Goal: Information Seeking & Learning: Learn about a topic

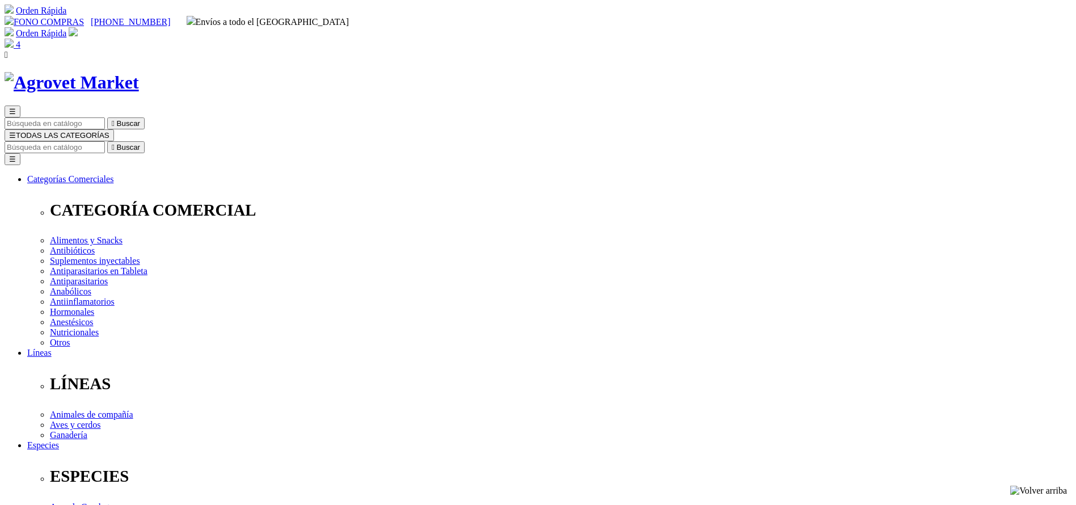
click at [105, 141] on input "Buscar" at bounding box center [55, 147] width 100 height 12
type input "ZEME"
click at [107, 141] on button " Buscar" at bounding box center [125, 147] width 37 height 12
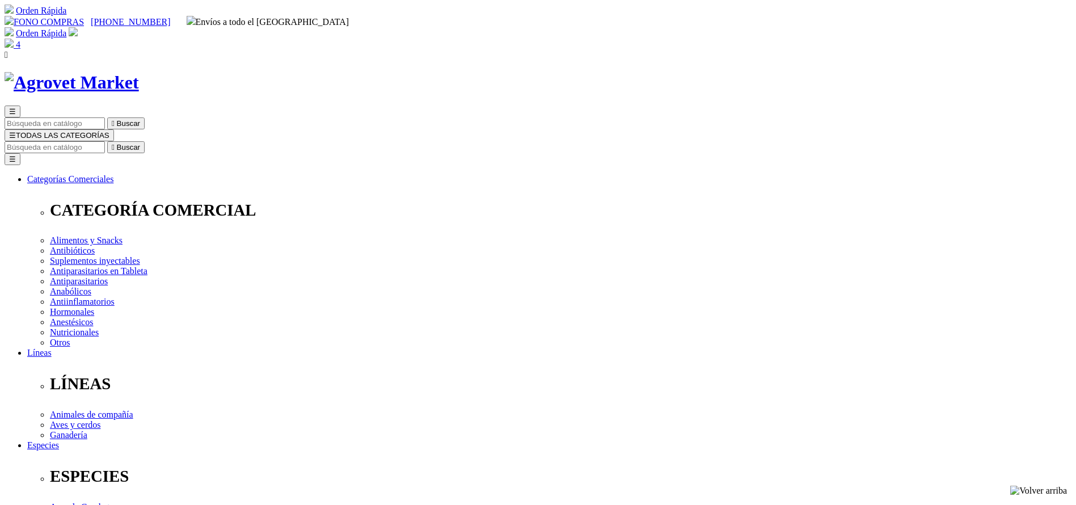
radio input "true"
select select "13"
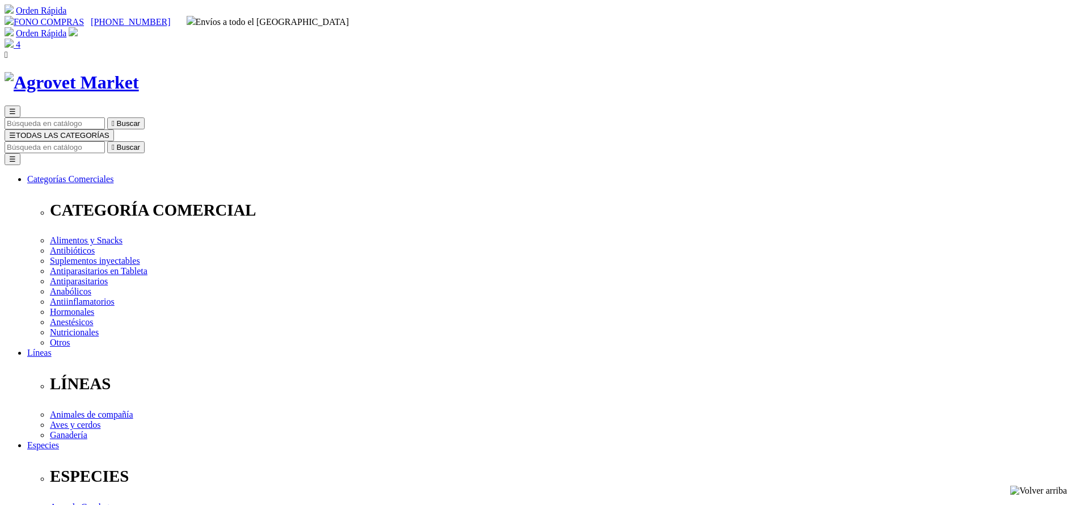
drag, startPoint x: 556, startPoint y: 226, endPoint x: 603, endPoint y: 228, distance: 46.6
copy span "749.00"
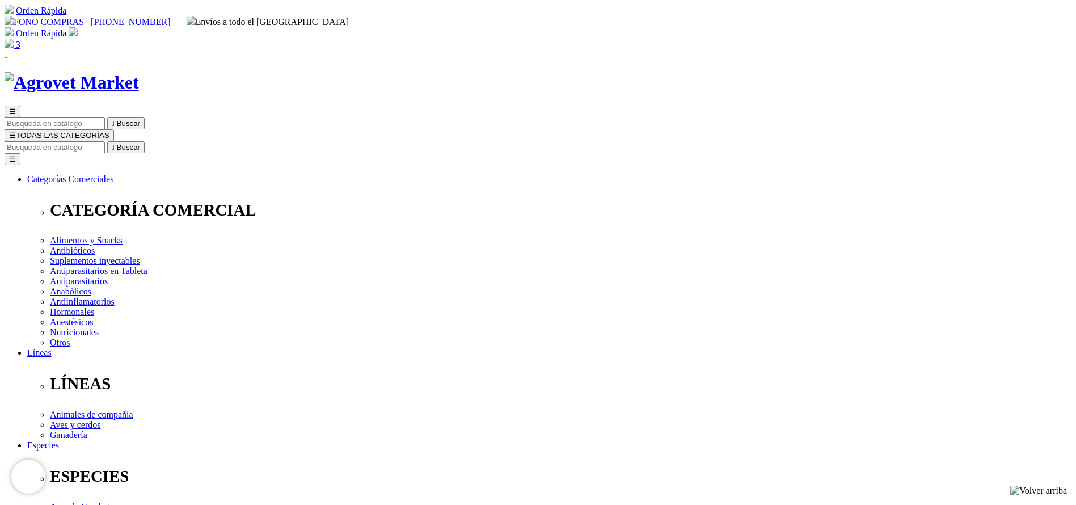
select select "354"
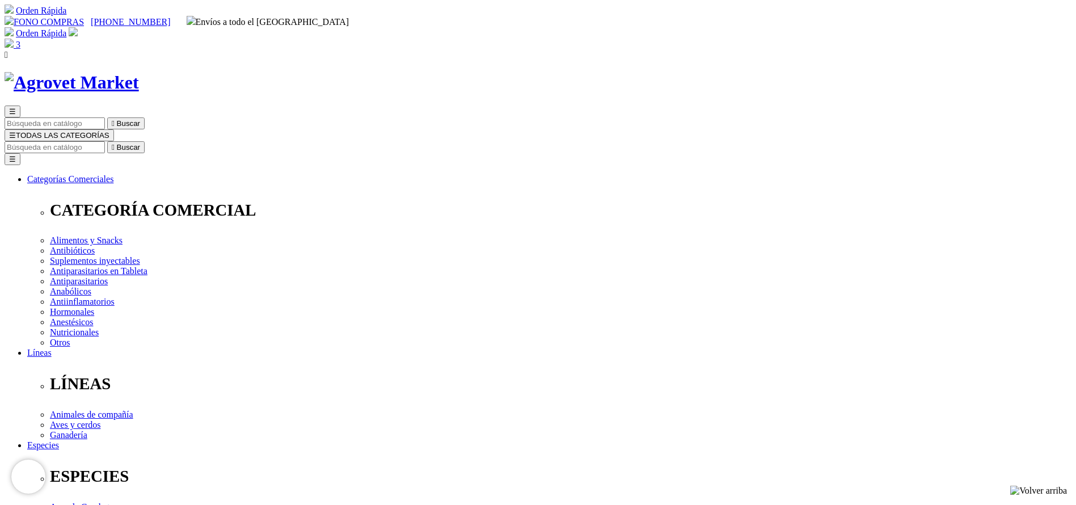
copy div "Zemethis 15 mg"
click at [105, 141] on input "Buscar" at bounding box center [55, 147] width 100 height 12
type input "OXAL"
click at [172, 141] on button " Buscar" at bounding box center [190, 147] width 37 height 12
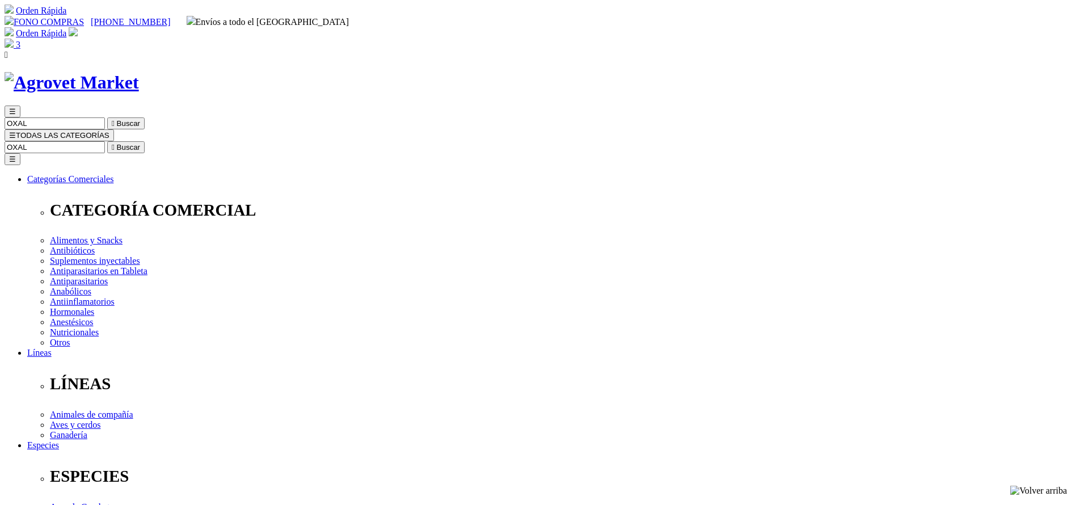
click at [105, 141] on input "OXAL" at bounding box center [55, 147] width 100 height 12
type input "OXAN"
click at [107, 141] on button " Buscar" at bounding box center [125, 147] width 37 height 12
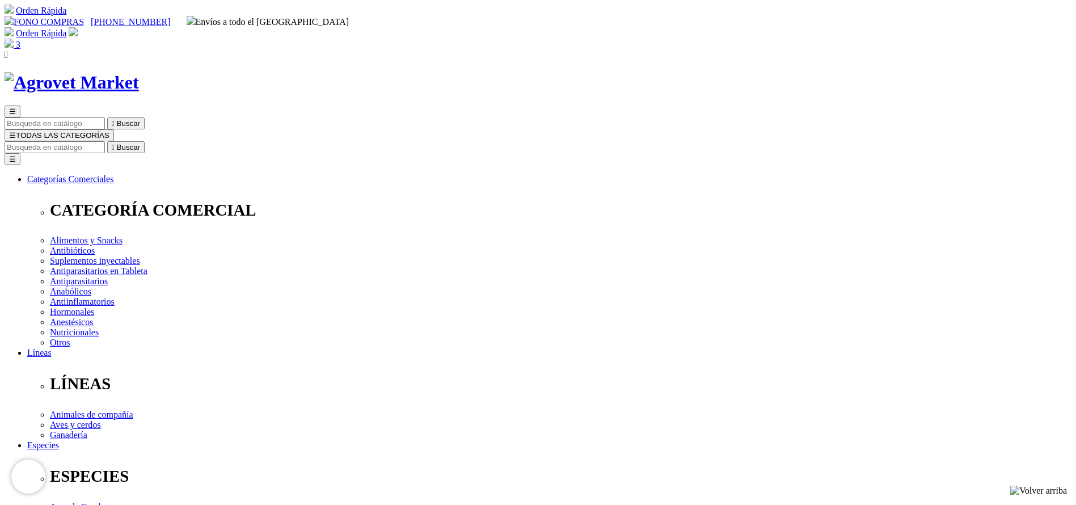
select select "87"
click at [105, 141] on input "Buscar" at bounding box center [55, 147] width 100 height 12
type input "CARN"
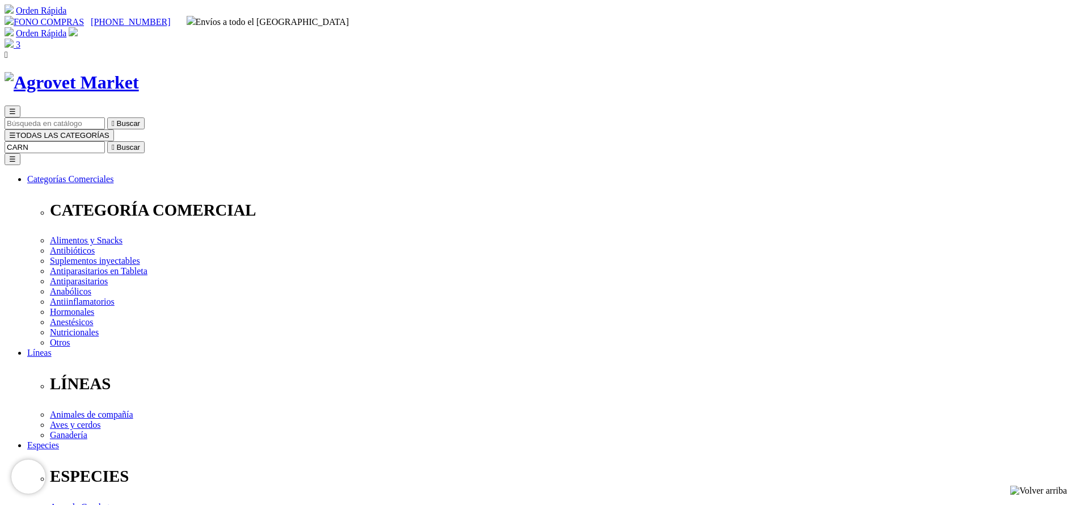
click at [107, 141] on button " Buscar" at bounding box center [125, 147] width 37 height 12
click at [105, 141] on input "CARN" at bounding box center [55, 147] width 100 height 12
type input "DIGES"
click at [107, 141] on button " Buscar" at bounding box center [125, 147] width 37 height 12
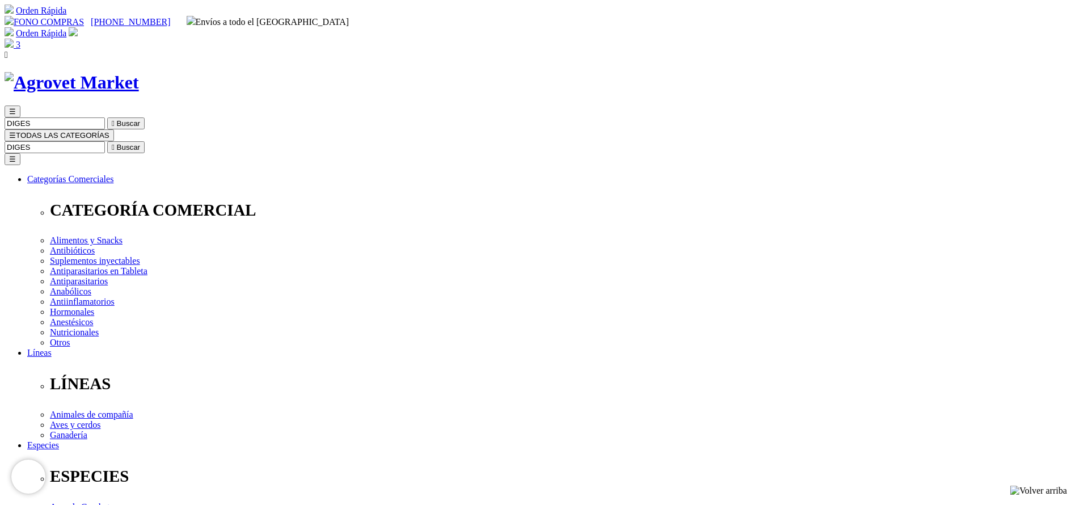
click at [105, 141] on input "DIGES" at bounding box center [55, 147] width 100 height 12
type input "CALM"
click at [107, 141] on button " Buscar" at bounding box center [125, 147] width 37 height 12
click at [105, 141] on input "CALM" at bounding box center [55, 147] width 100 height 12
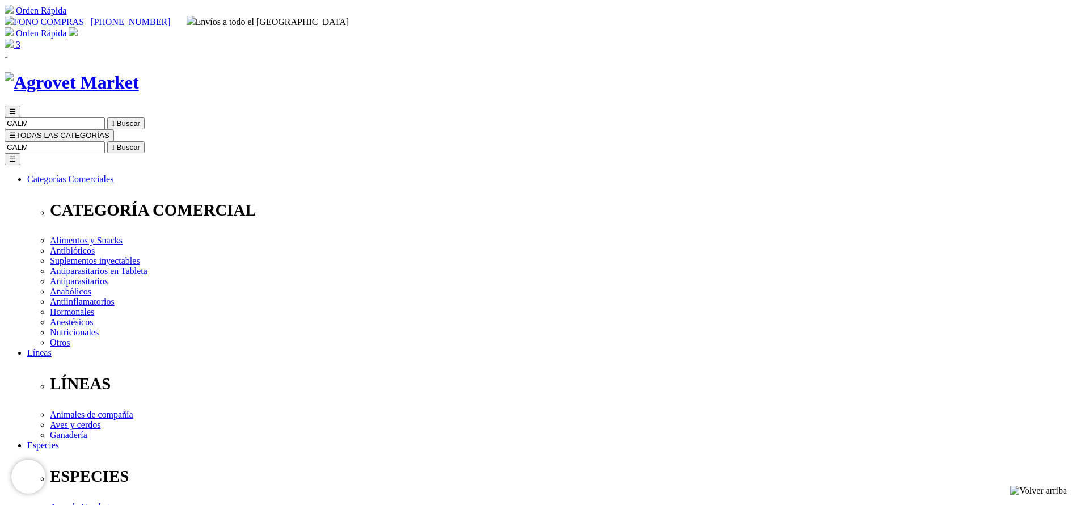
click at [105, 141] on input "CALM" at bounding box center [55, 147] width 100 height 12
type input "[DEMOGRAPHIC_DATA]"
click at [107, 141] on button " Buscar" at bounding box center [125, 147] width 37 height 12
click at [105, 141] on input "[DEMOGRAPHIC_DATA]" at bounding box center [55, 147] width 100 height 12
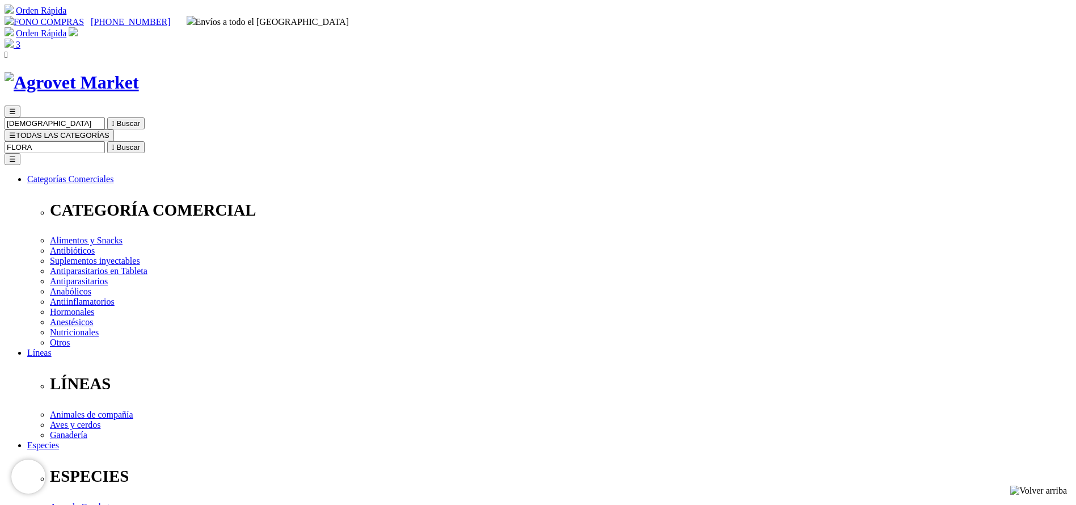
type input "FLORA"
click at [107, 141] on button " Buscar" at bounding box center [125, 147] width 37 height 12
click at [105, 141] on input "FLORA" at bounding box center [55, 147] width 100 height 12
type input "chickl"
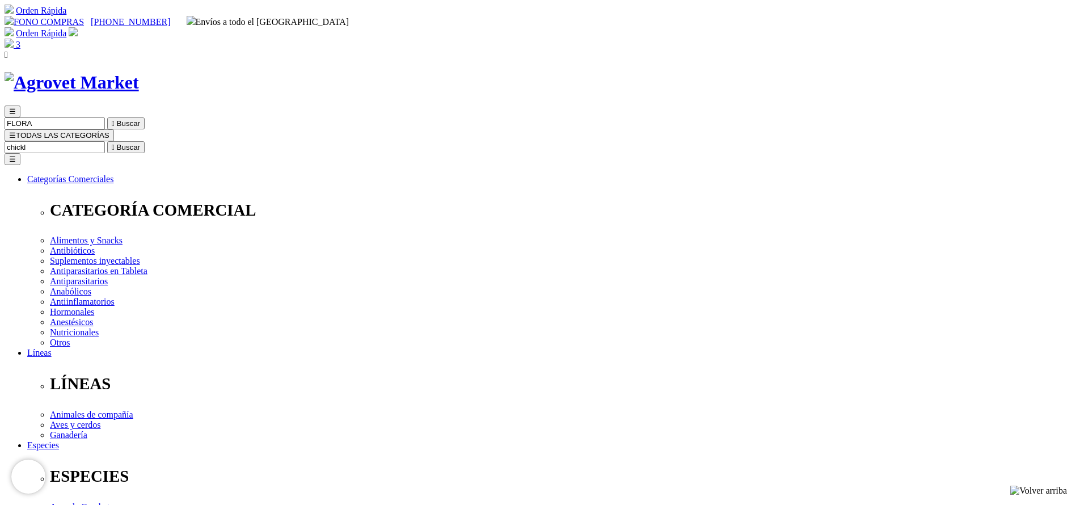
click at [107, 141] on button " Buscar" at bounding box center [125, 147] width 37 height 12
copy div "Probiolyte® WS"
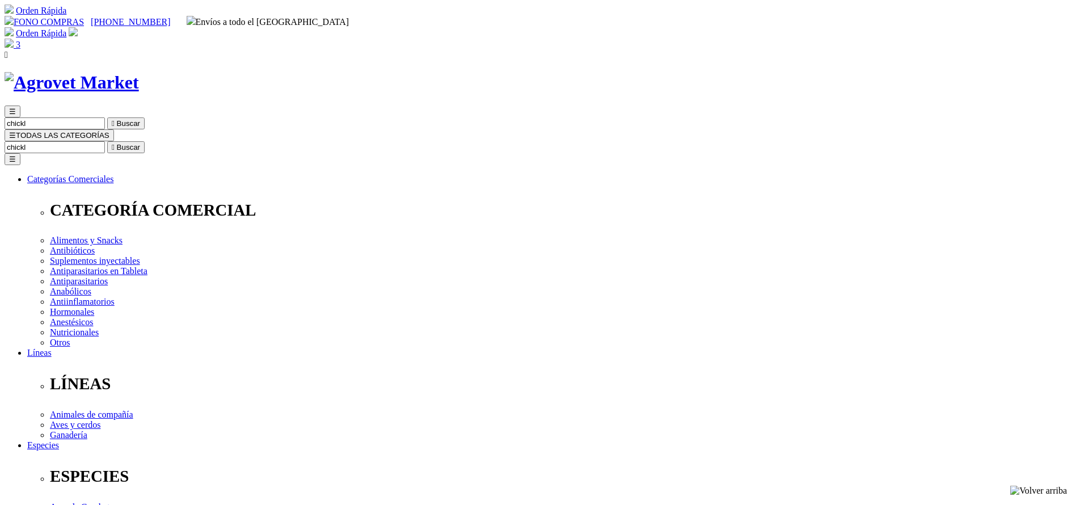
radio input "true"
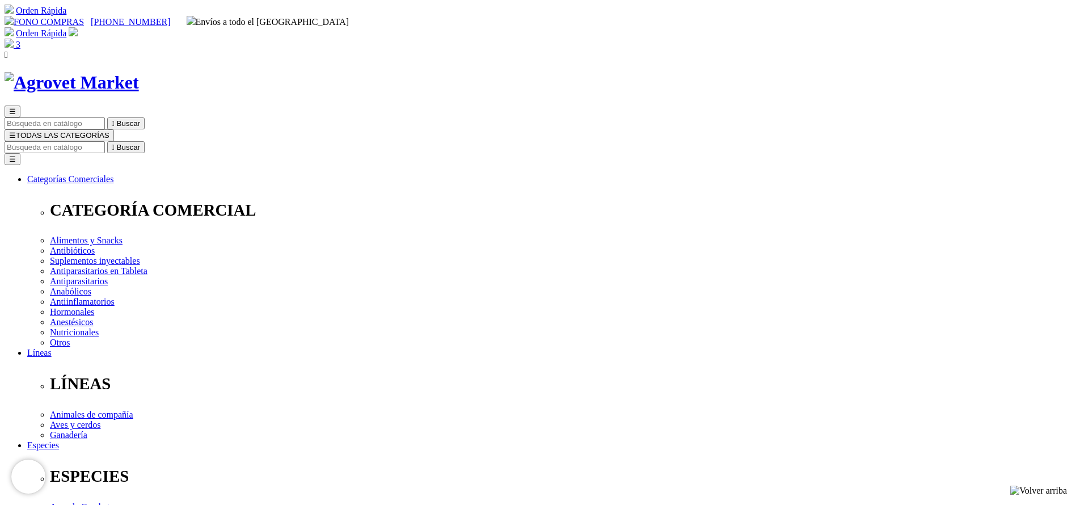
select select "18"
select select "41"
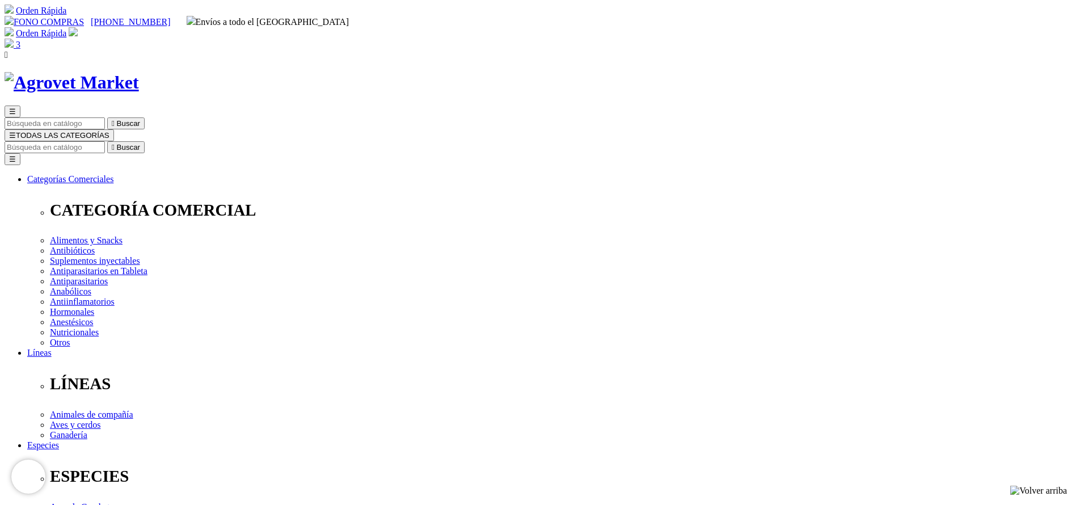
select select "42"
click at [105, 141] on input "Buscar" at bounding box center [55, 147] width 100 height 12
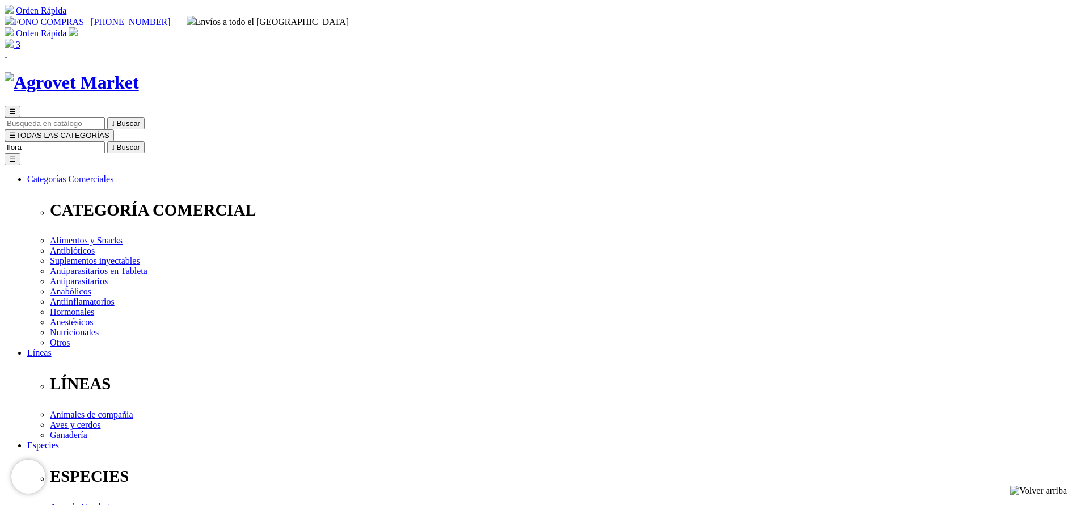
type input "flora"
click at [107, 141] on button " Buscar" at bounding box center [125, 147] width 37 height 12
select select "84"
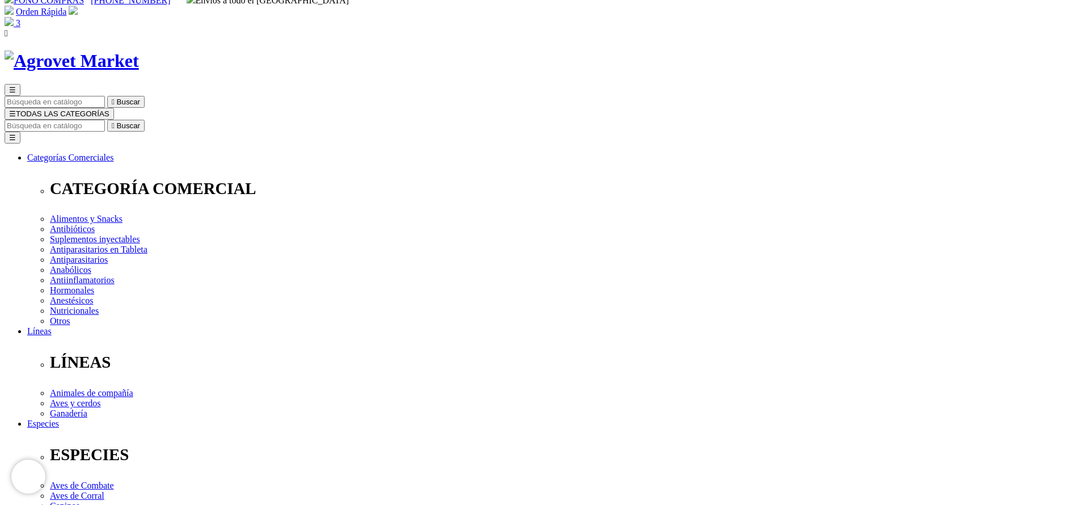
scroll to position [85, 0]
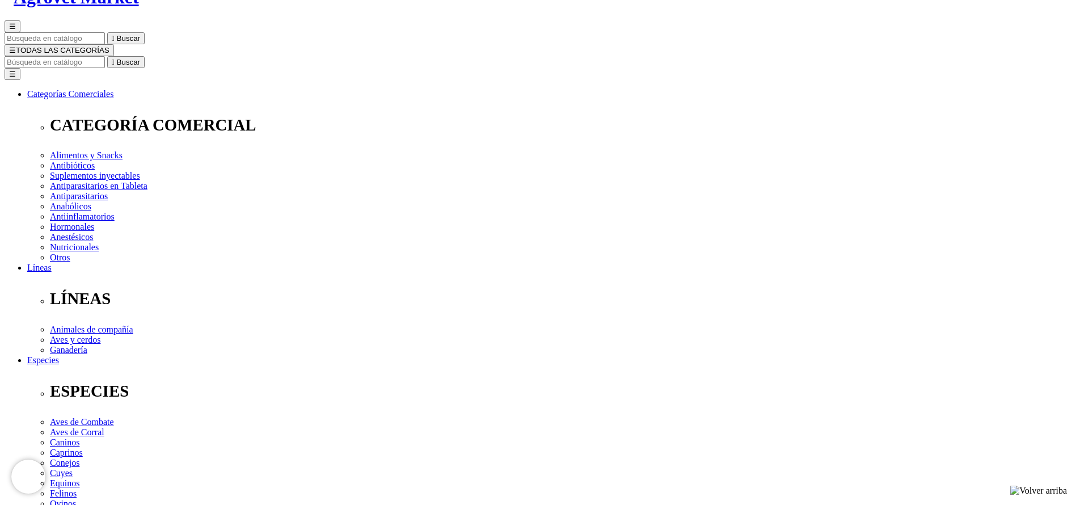
select select "84"
type input "1"
select select "84"
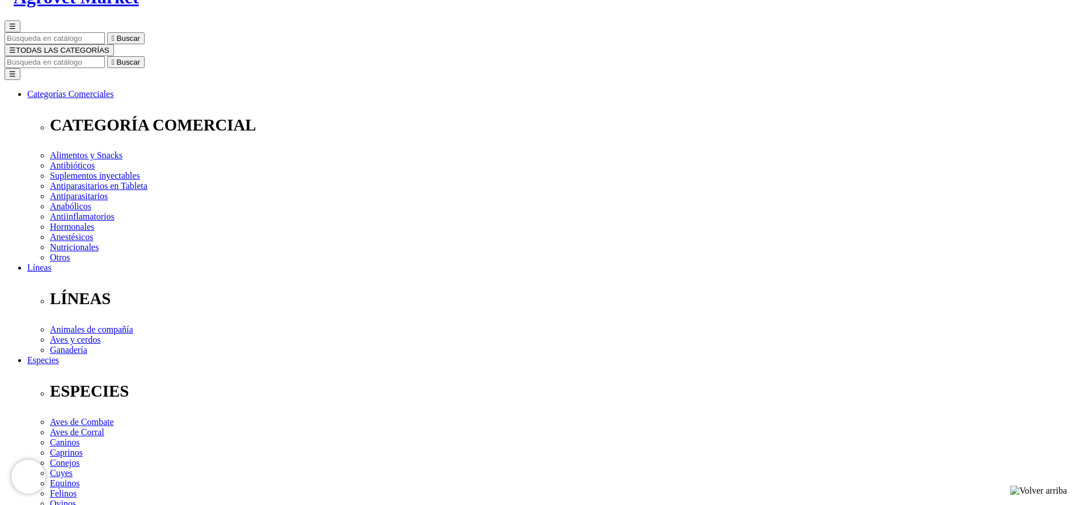
select select "84"
type input "2"
select select "84"
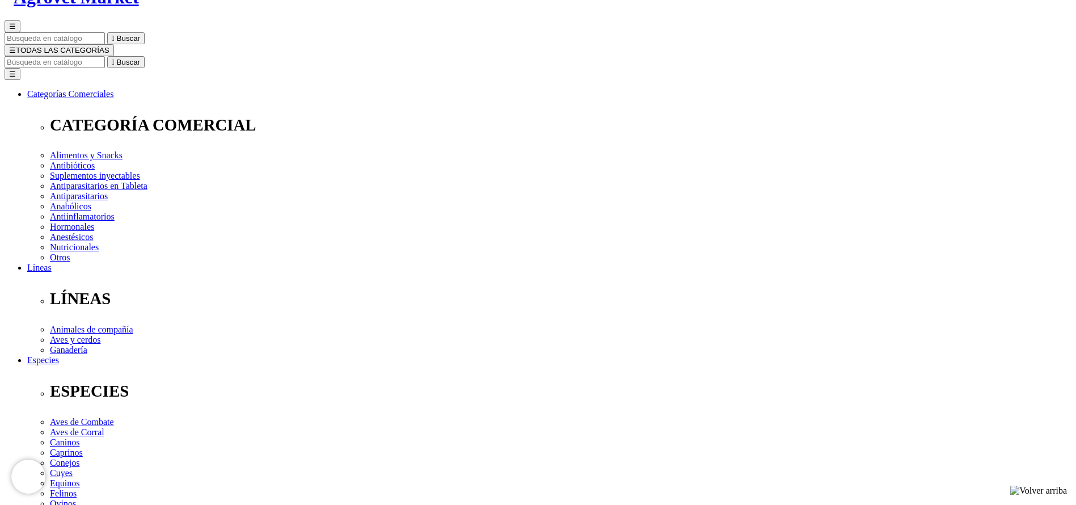
select select "84"
type input "2"
select select "84"
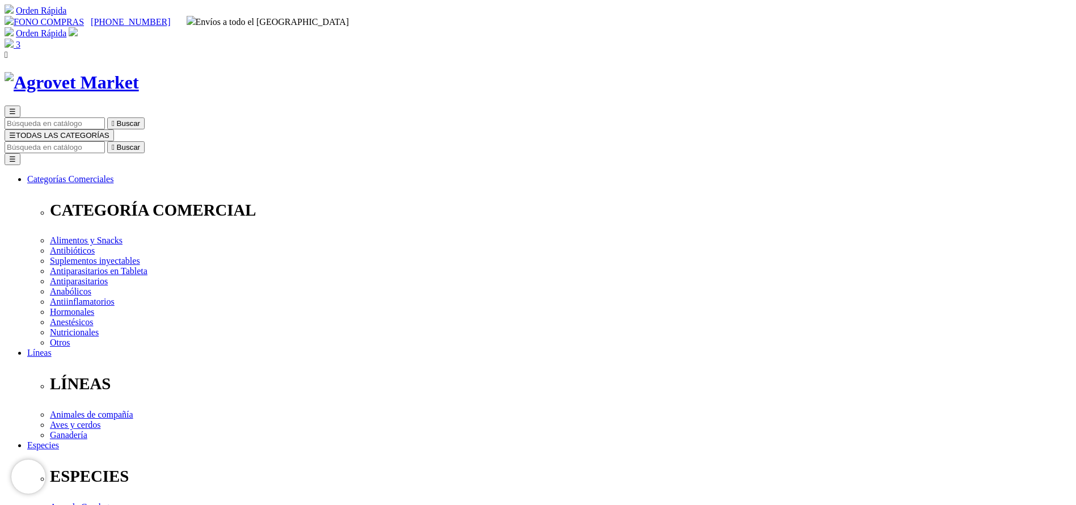
click at [105, 141] on input "Buscar" at bounding box center [55, 147] width 100 height 12
type input "epri"
click at [107, 141] on button " Buscar" at bounding box center [125, 147] width 37 height 12
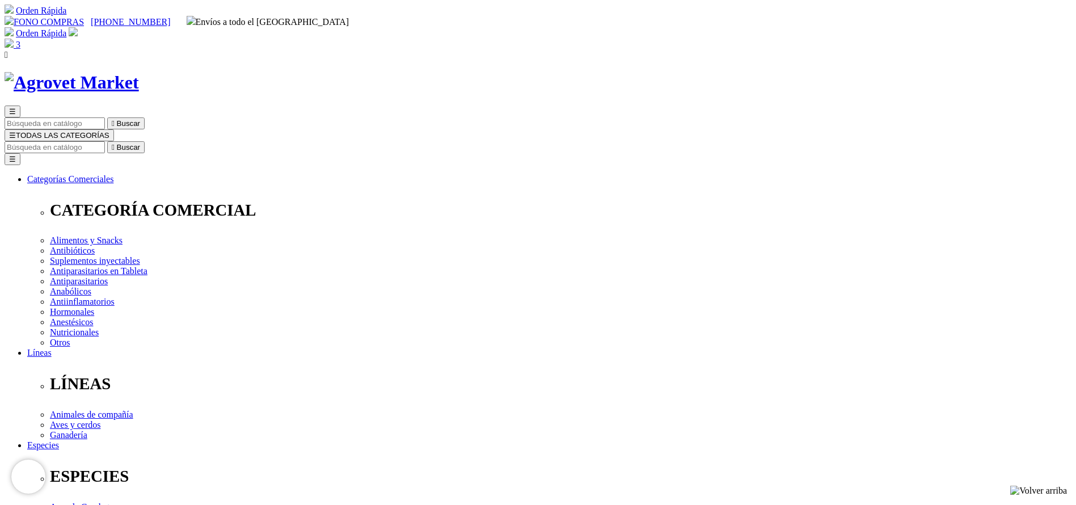
copy div "Eprimec IS"
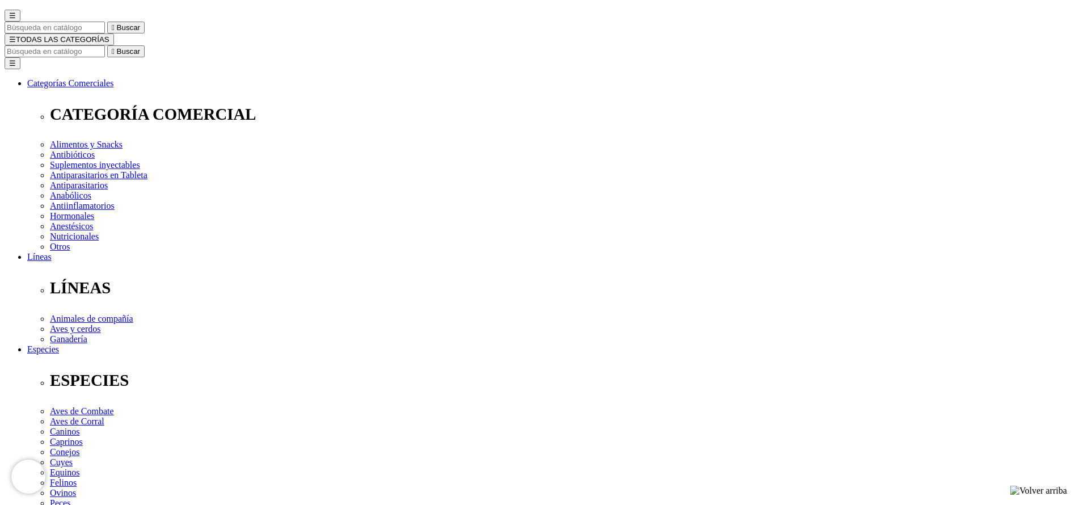
scroll to position [255, 0]
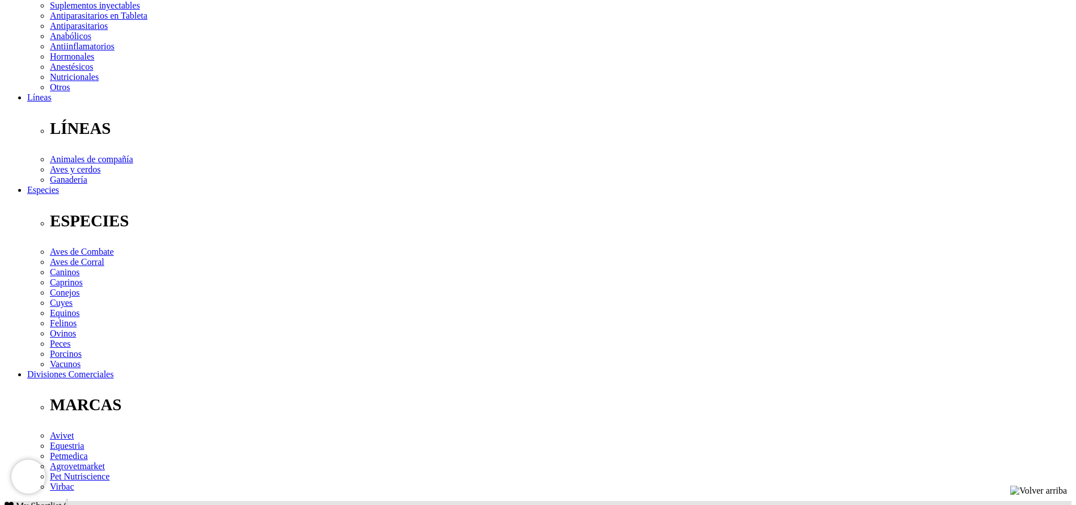
copy div "Para el tratamiento y el control de infecciones parasitarias causadas por forma…"
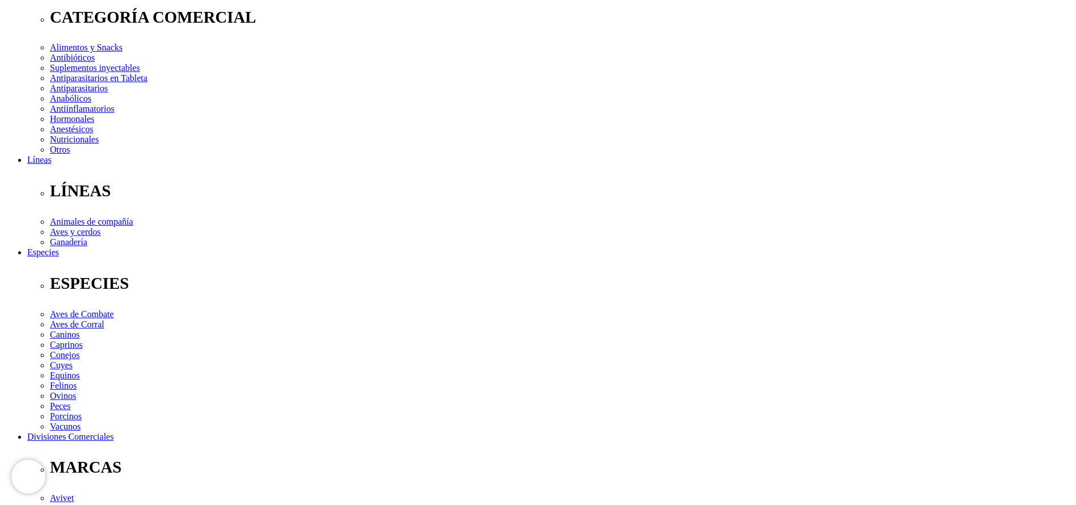
scroll to position [0, 0]
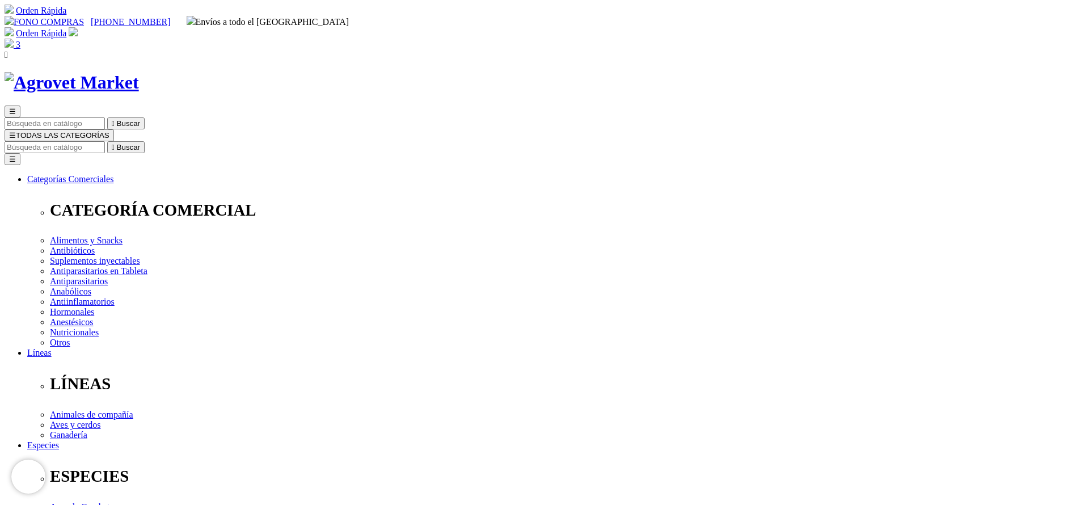
click at [105, 141] on input "Buscar" at bounding box center [55, 147] width 100 height 12
type input "adefo"
click at [107, 141] on button " Buscar" at bounding box center [125, 147] width 37 height 12
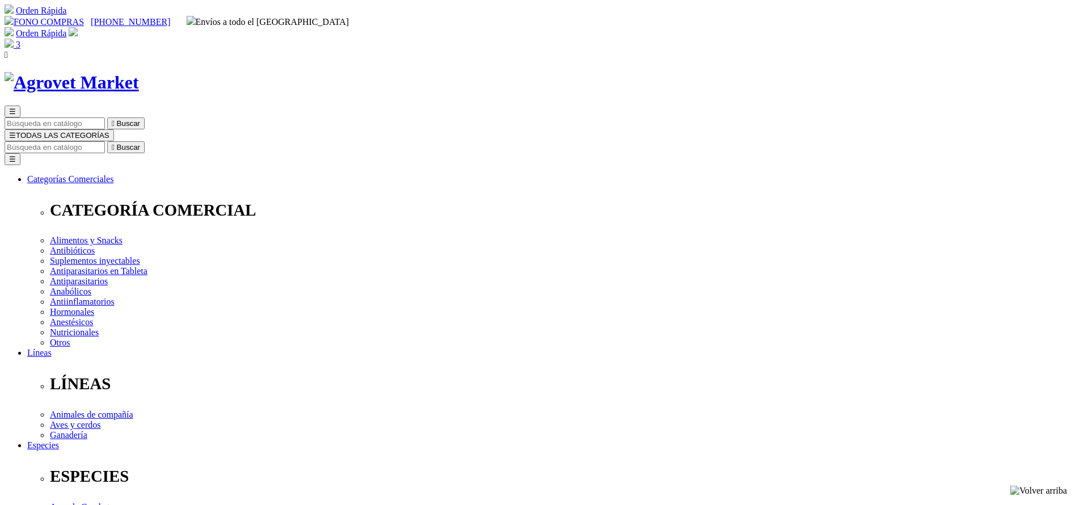
copy div "Adefortex®500/75/50"
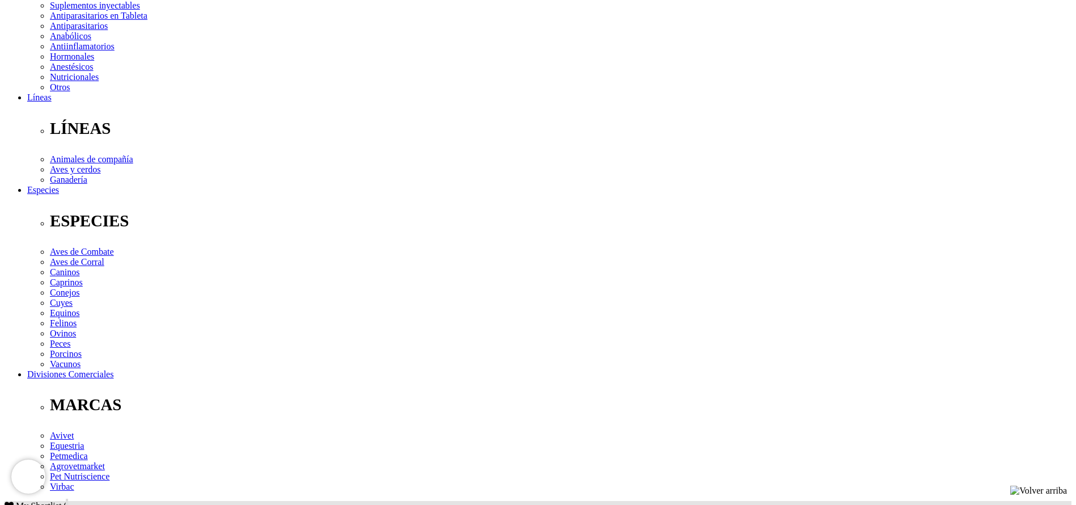
copy div "Prevención y tratamiento de avitaminosis A, D 3 , E y como terapia complementar…"
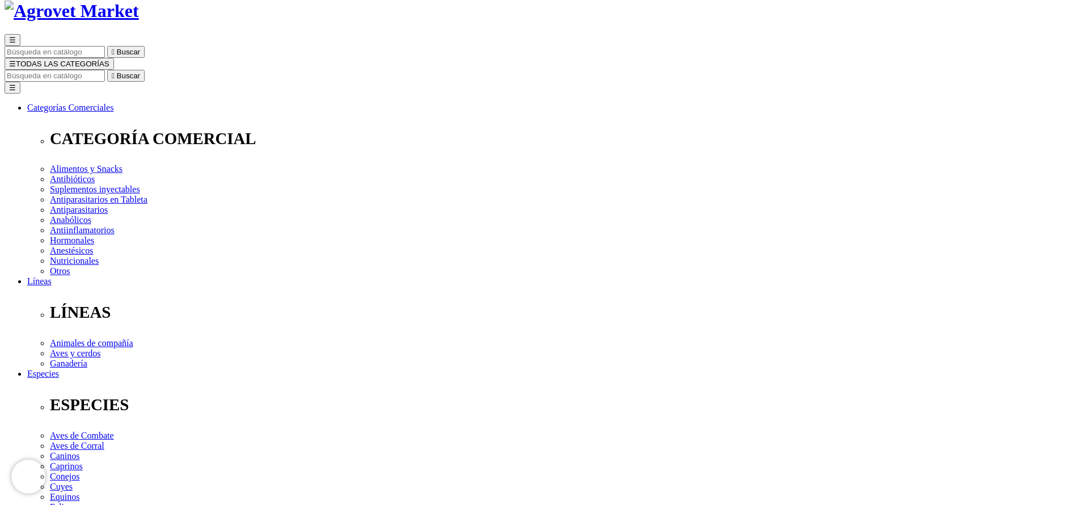
scroll to position [0, 0]
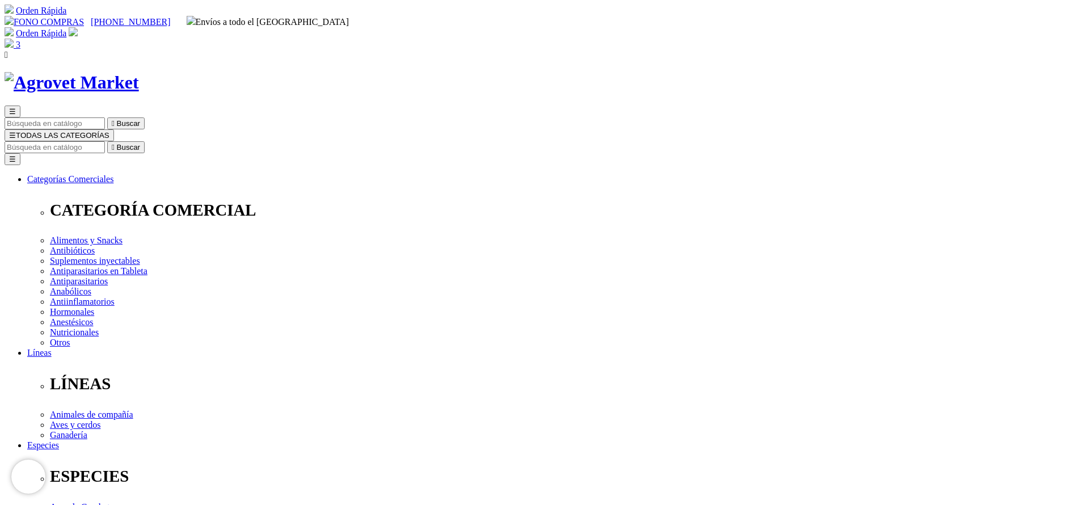
click at [105, 141] on input "Buscar" at bounding box center [55, 147] width 100 height 12
type input "oti"
click at [107, 141] on button " Buscar" at bounding box center [125, 147] width 37 height 12
drag, startPoint x: 582, startPoint y: 360, endPoint x: 580, endPoint y: 371, distance: 10.3
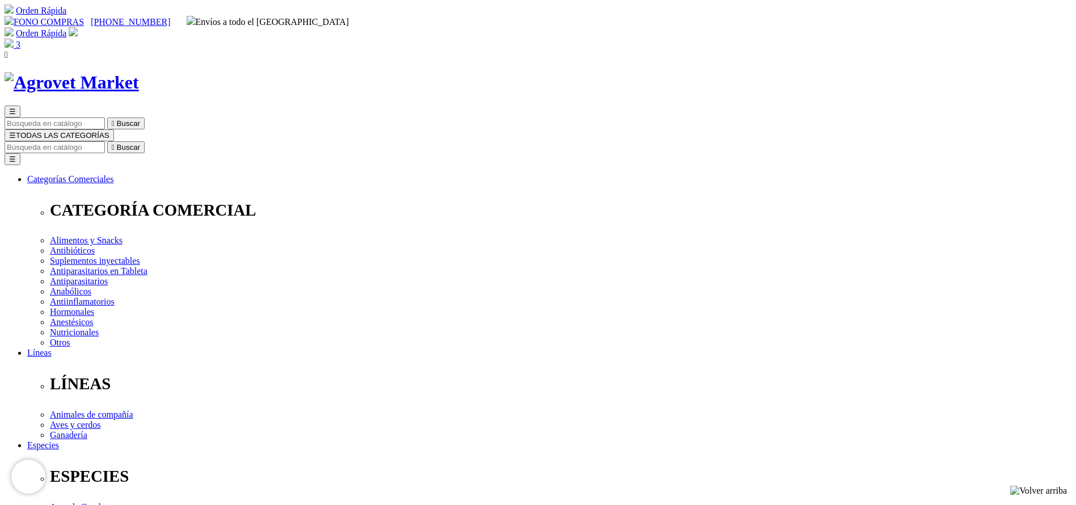
select select "84"
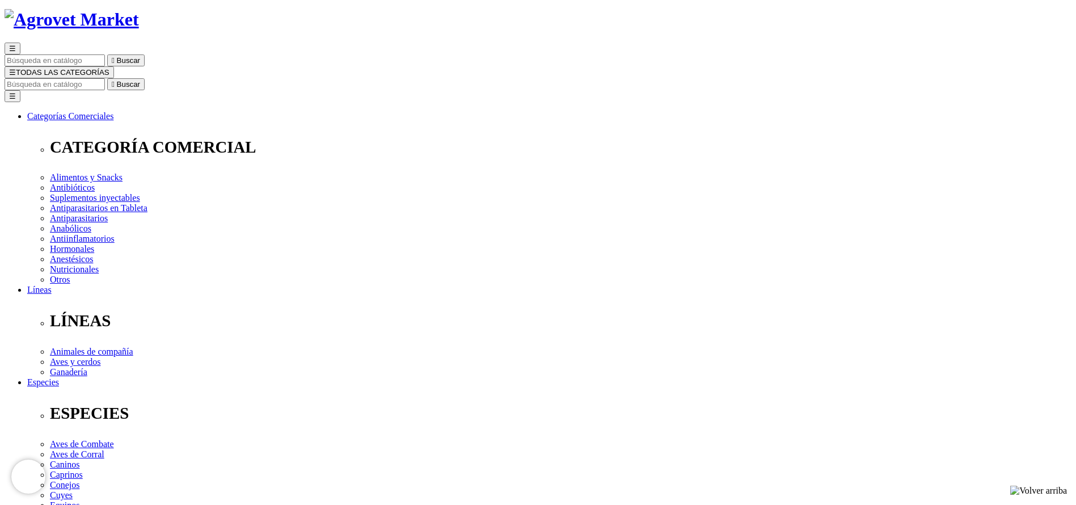
scroll to position [85, 0]
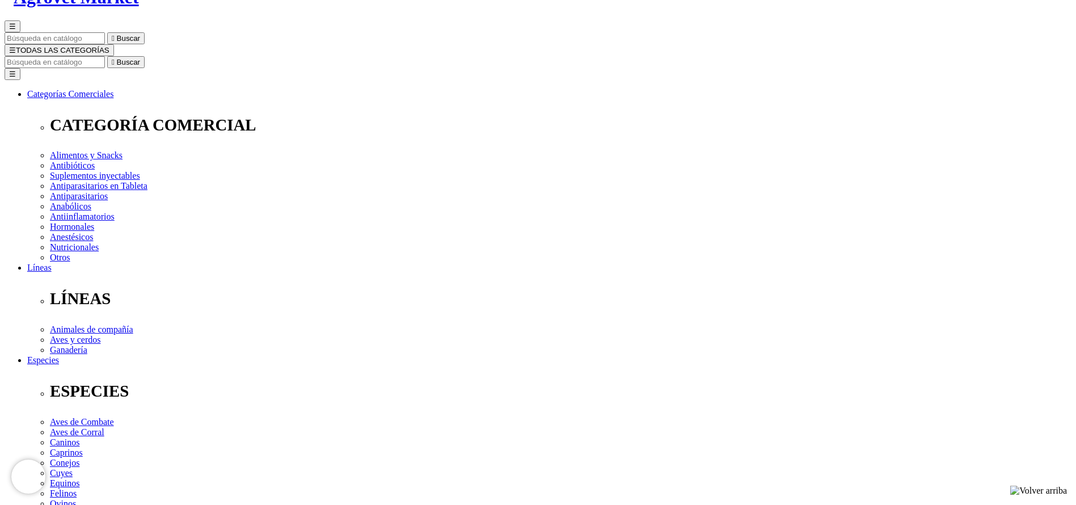
select select "84"
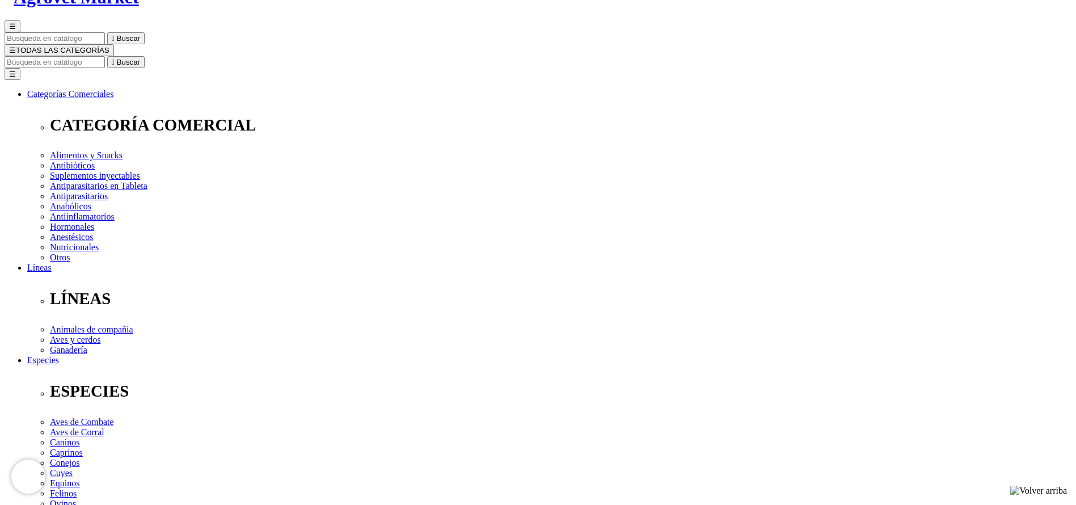
select select "84"
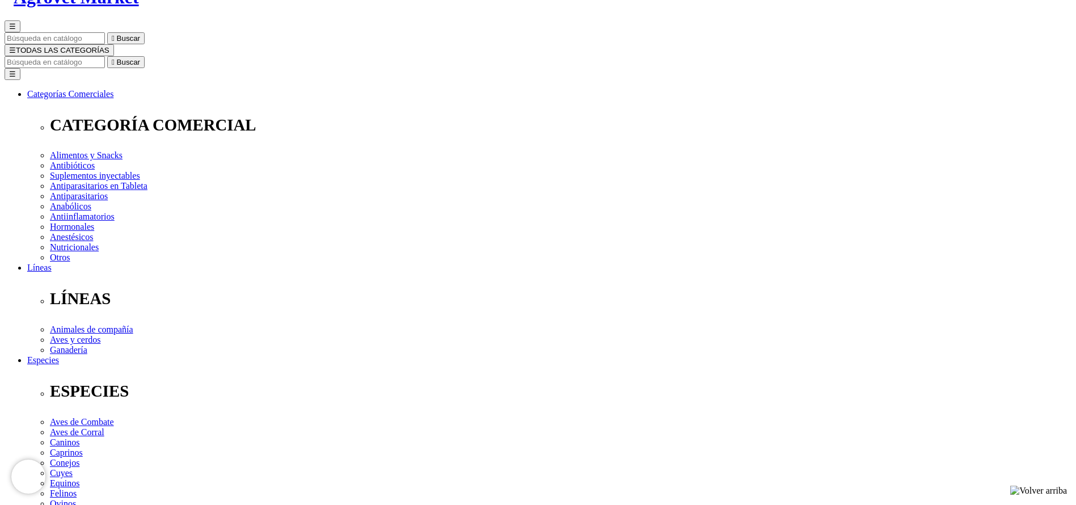
copy div "Otiderma-Cef®"
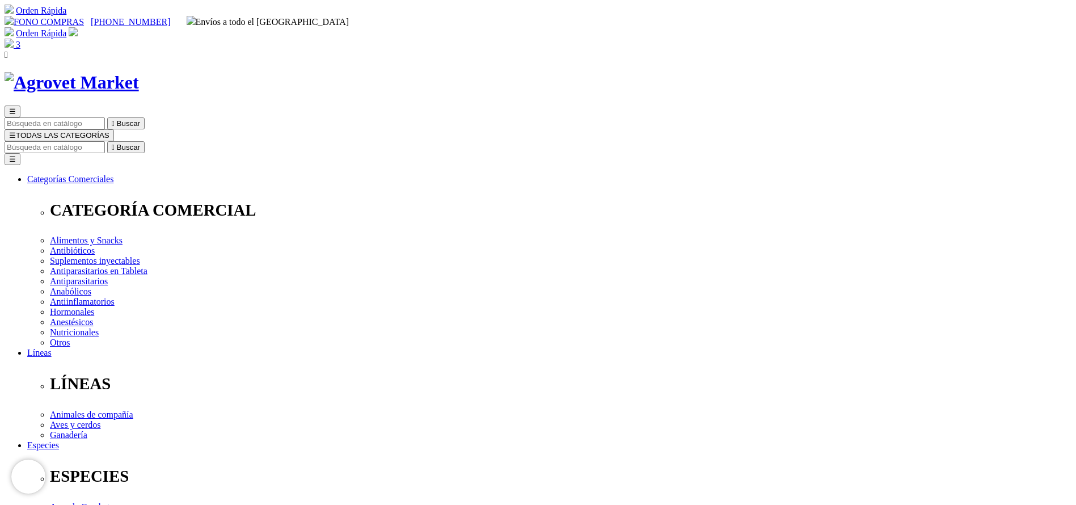
click at [105, 141] on input "Buscar" at bounding box center [55, 147] width 100 height 12
type input "CATO"
click at [107, 141] on button " Buscar" at bounding box center [125, 147] width 37 height 12
click at [105, 141] on input "Buscar" at bounding box center [55, 147] width 100 height 12
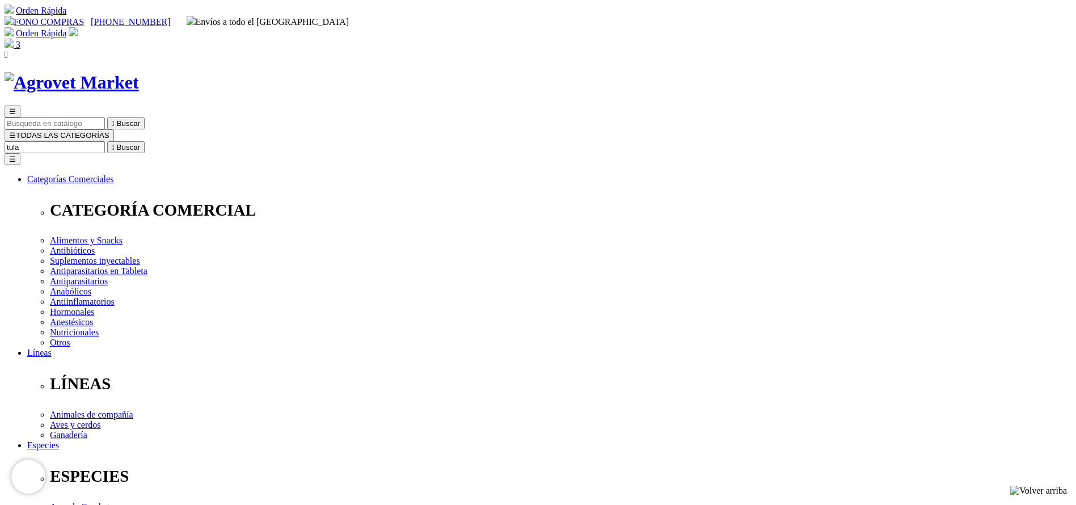
type input "tula"
click at [107, 141] on button " Buscar" at bounding box center [125, 147] width 37 height 12
select select "2"
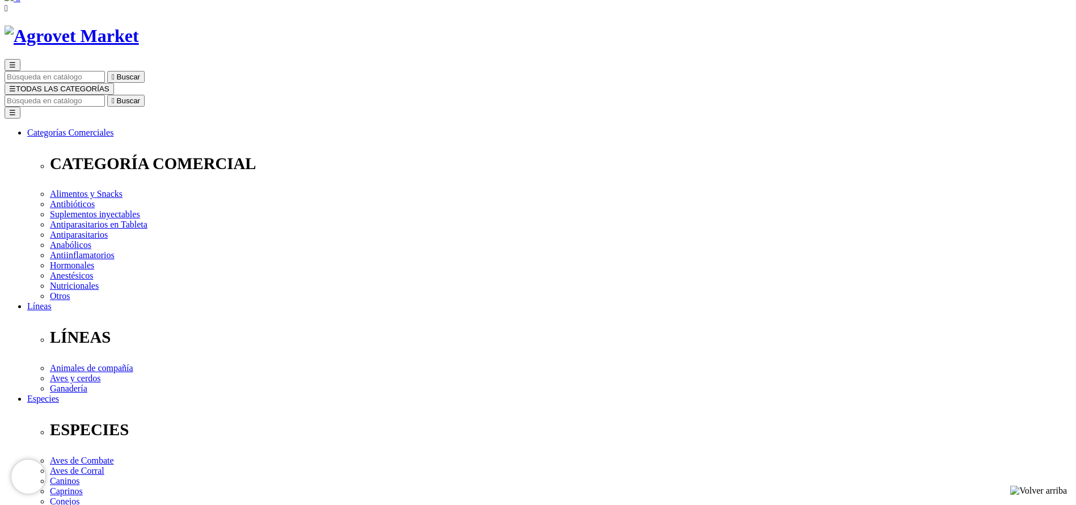
scroll to position [85, 0]
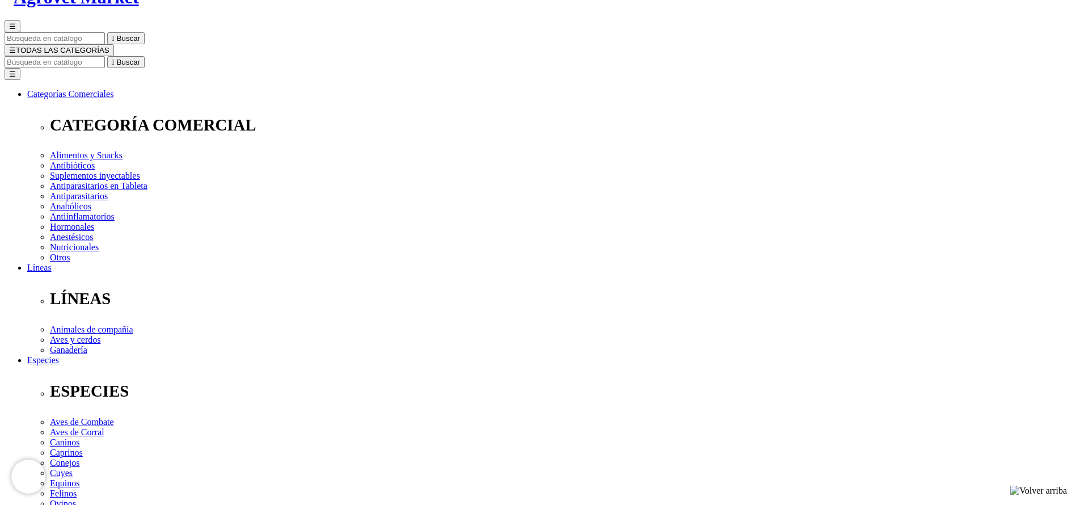
select select "3"
drag, startPoint x: 548, startPoint y: 147, endPoint x: 588, endPoint y: 149, distance: 40.3
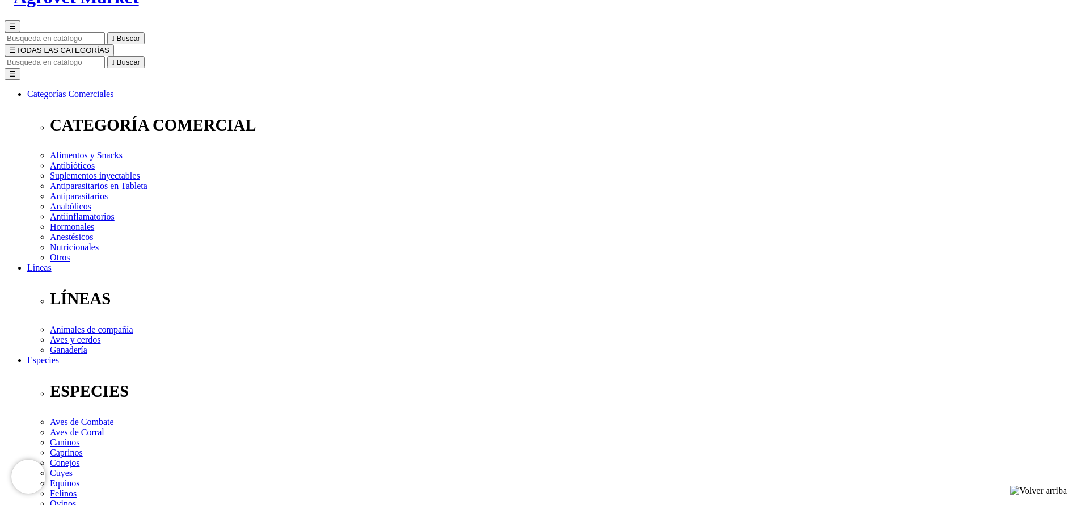
copy span "S/363.60"
select select "2"
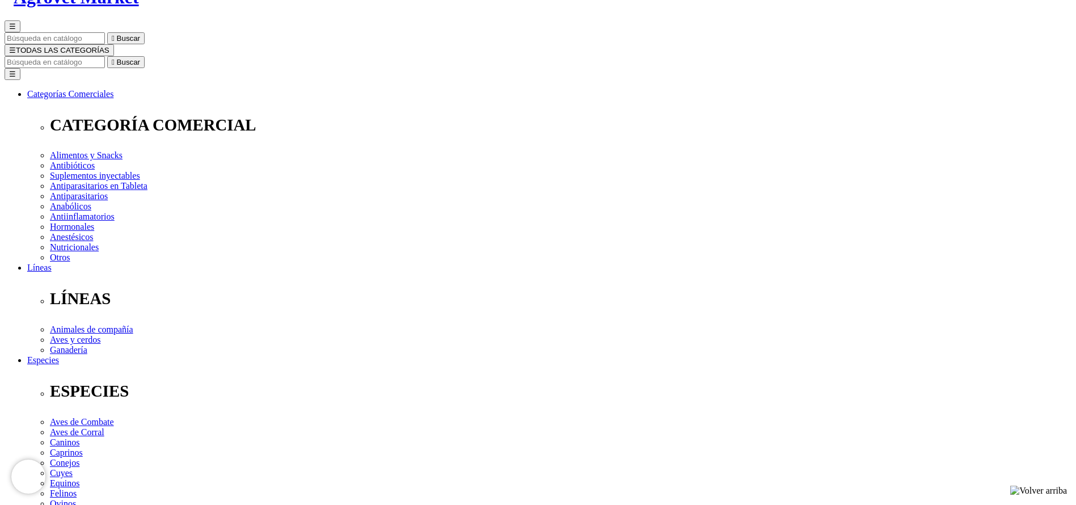
select select "2"
drag, startPoint x: 549, startPoint y: 148, endPoint x: 583, endPoint y: 149, distance: 34.6
copy span "S/217.80"
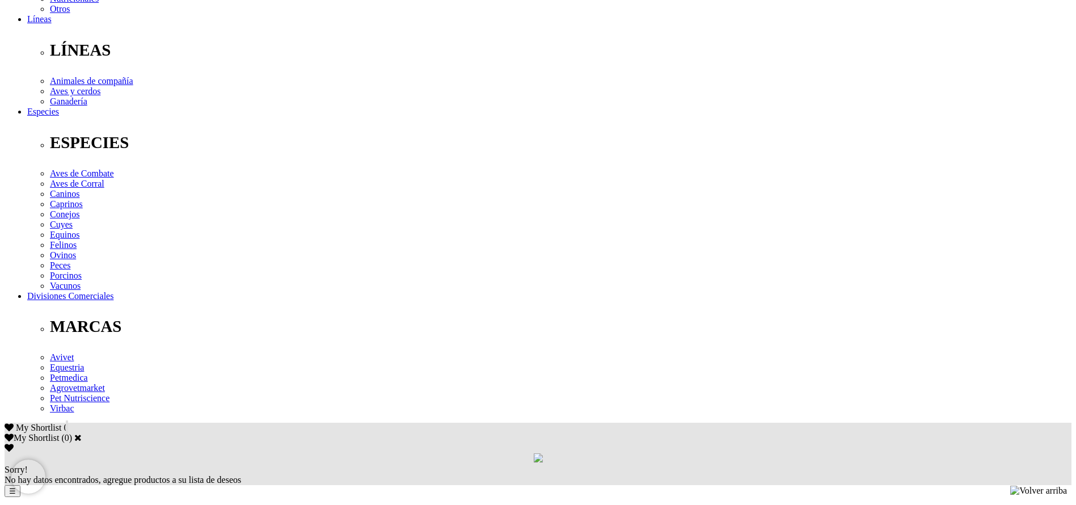
scroll to position [340, 0]
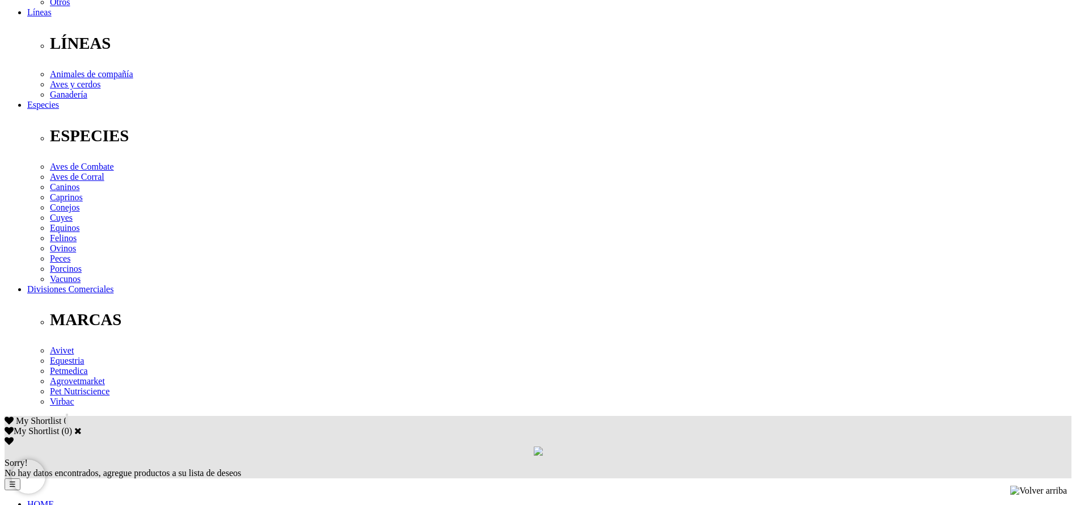
drag, startPoint x: 222, startPoint y: 268, endPoint x: 789, endPoint y: 271, distance: 566.3
copy p "Dosis única a razón de 1 mL/40 kg de PV. Bovinos: Solo vía inyectable subcutáne…"
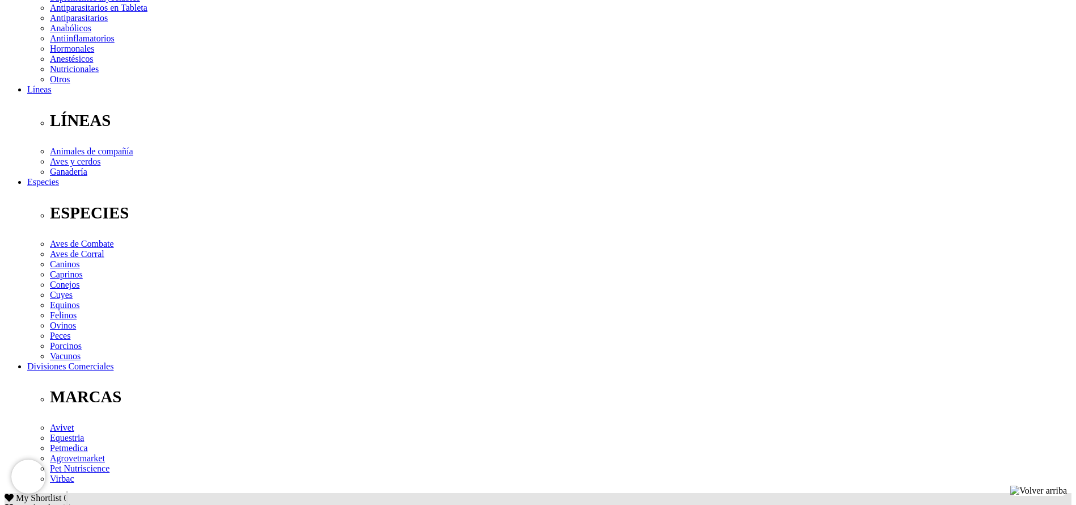
scroll to position [85, 0]
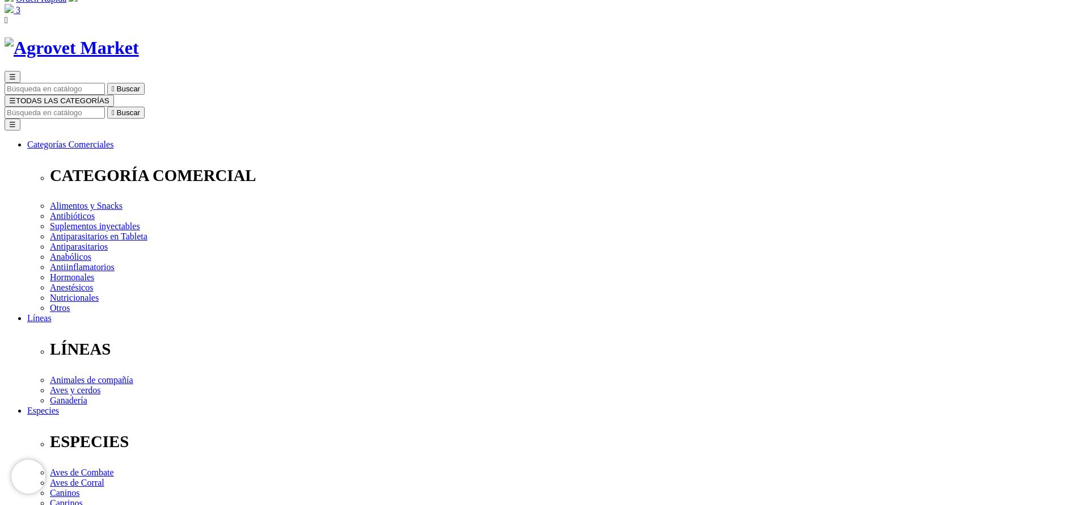
scroll to position [0, 0]
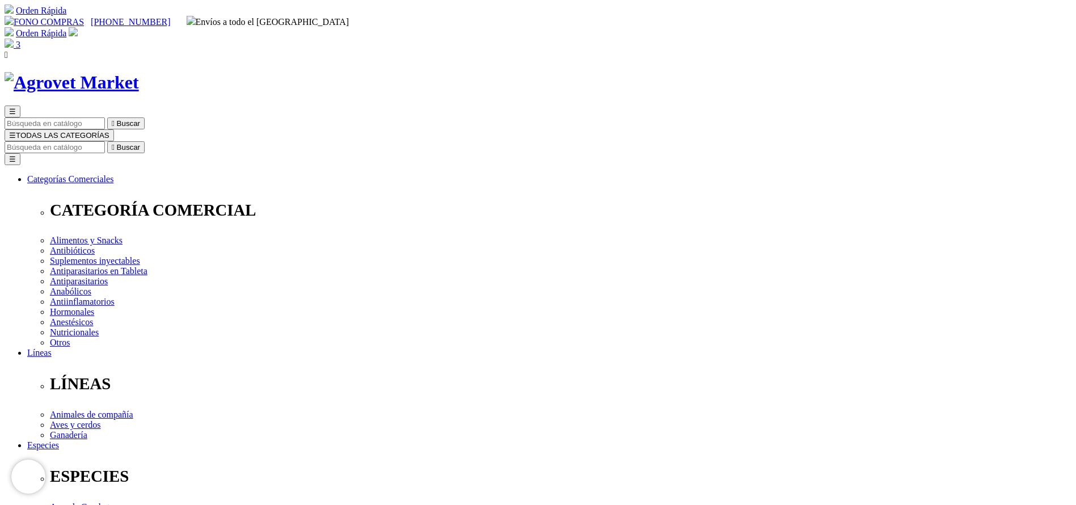
click at [105, 141] on input "Buscar" at bounding box center [55, 147] width 100 height 12
type input "h"
type input "chickvit"
click at [343, 141] on button " Buscar" at bounding box center [361, 147] width 37 height 12
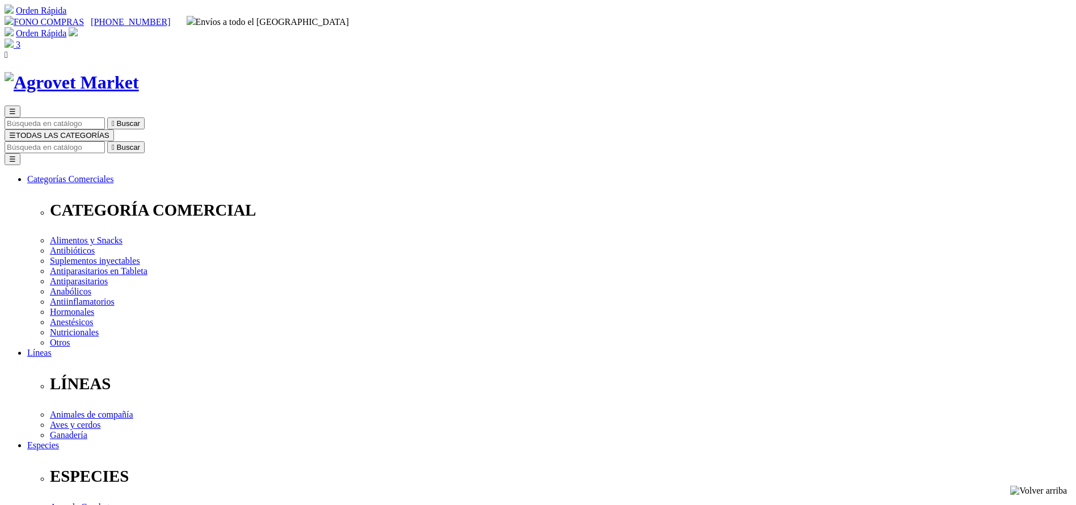
drag, startPoint x: 0, startPoint y: 0, endPoint x: 682, endPoint y: 373, distance: 777.3
select select "43"
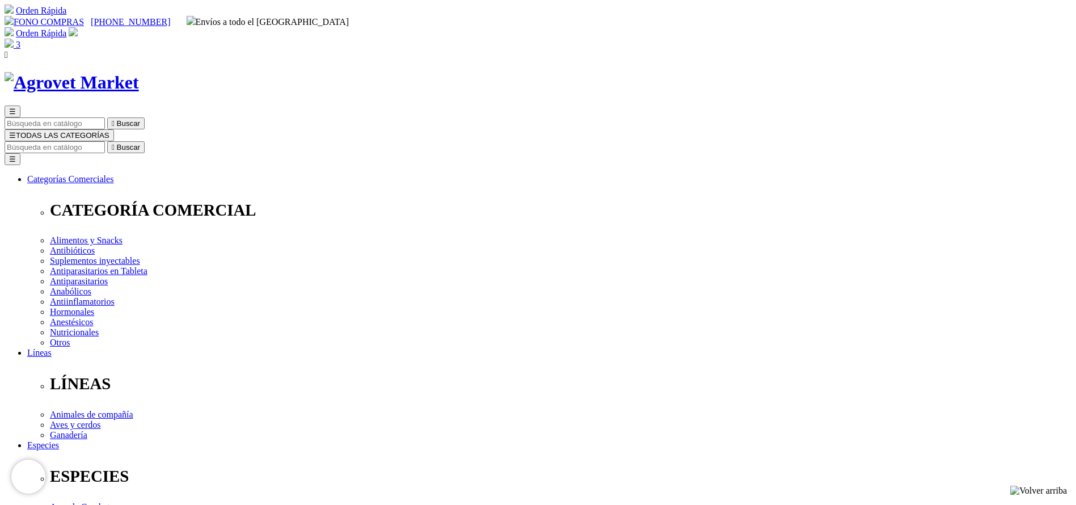
select select "36"
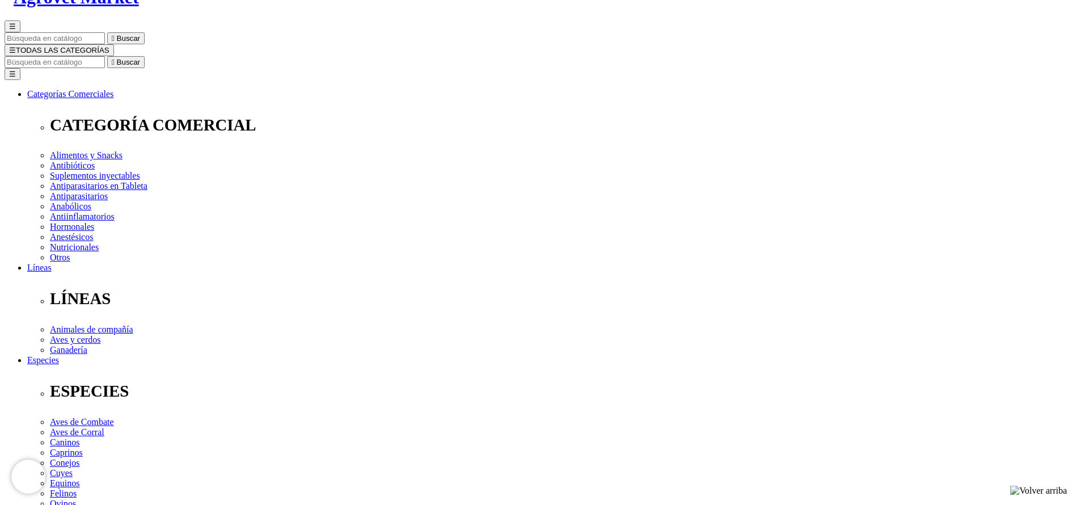
select select "36"
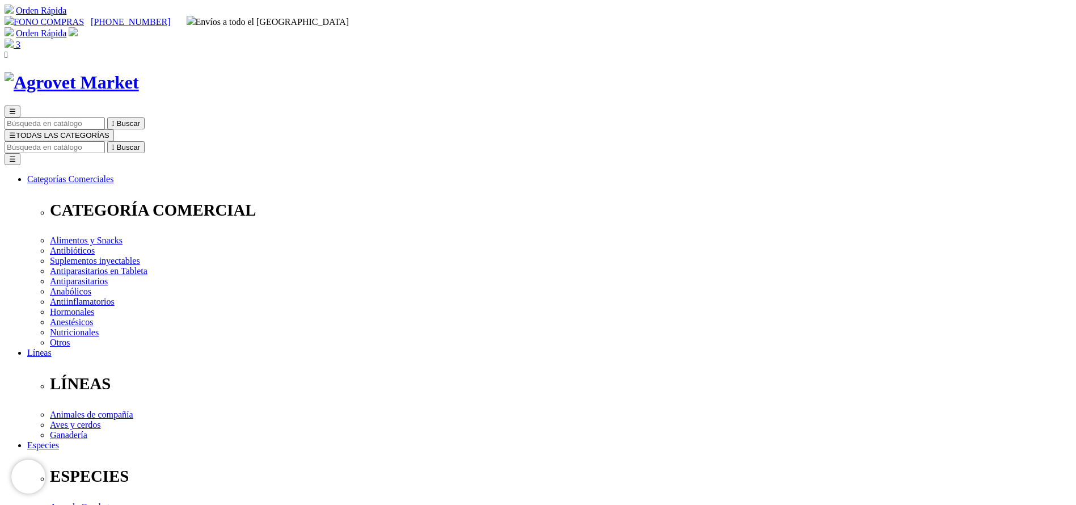
click at [105, 141] on input "Buscar" at bounding box center [55, 147] width 100 height 12
type input "[DEMOGRAPHIC_DATA]"
click at [107, 141] on button " Buscar" at bounding box center [125, 147] width 37 height 12
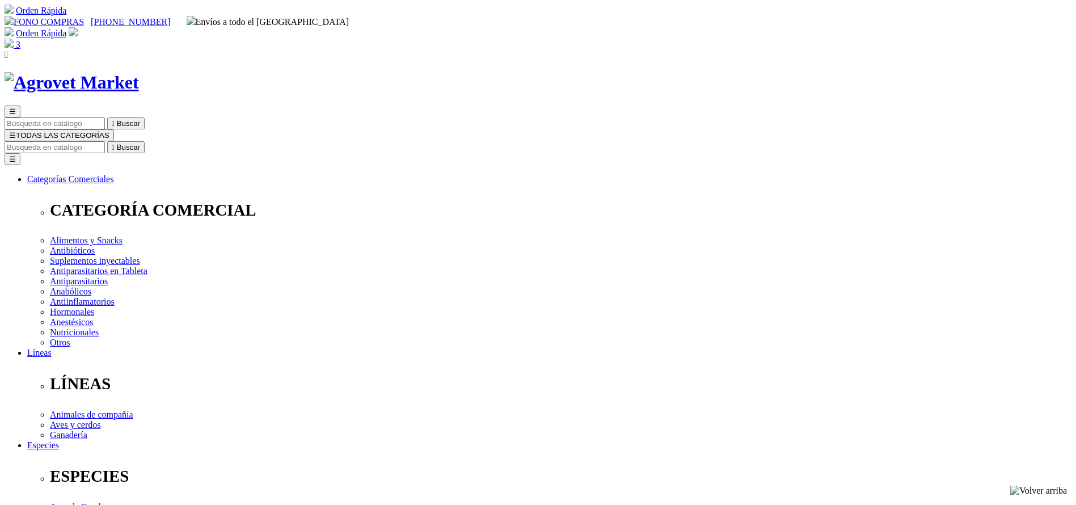
select select "36"
click at [105, 141] on input "Buscar" at bounding box center [55, 147] width 100 height 12
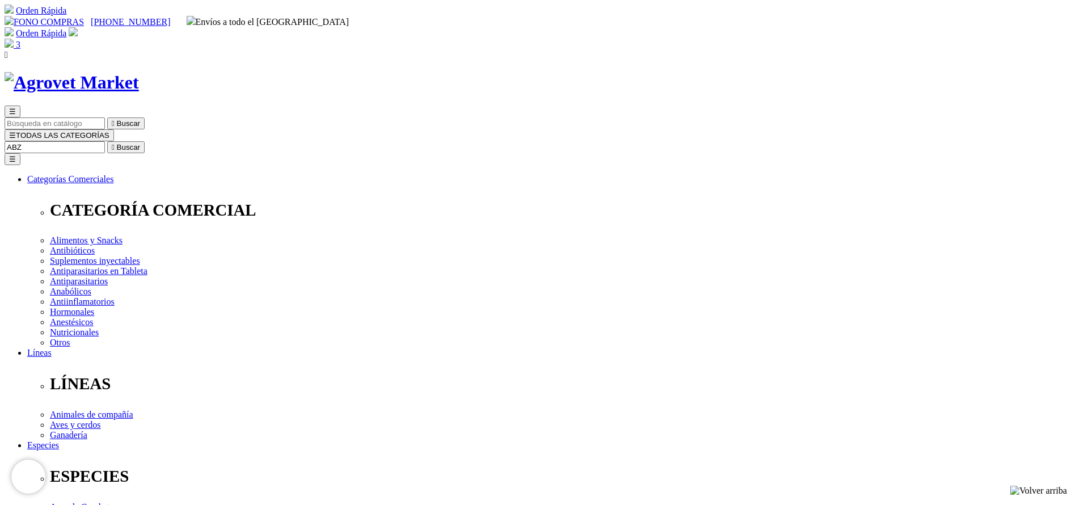
type input "ABZ"
click at [107, 141] on button " Buscar" at bounding box center [125, 147] width 37 height 12
select select "36"
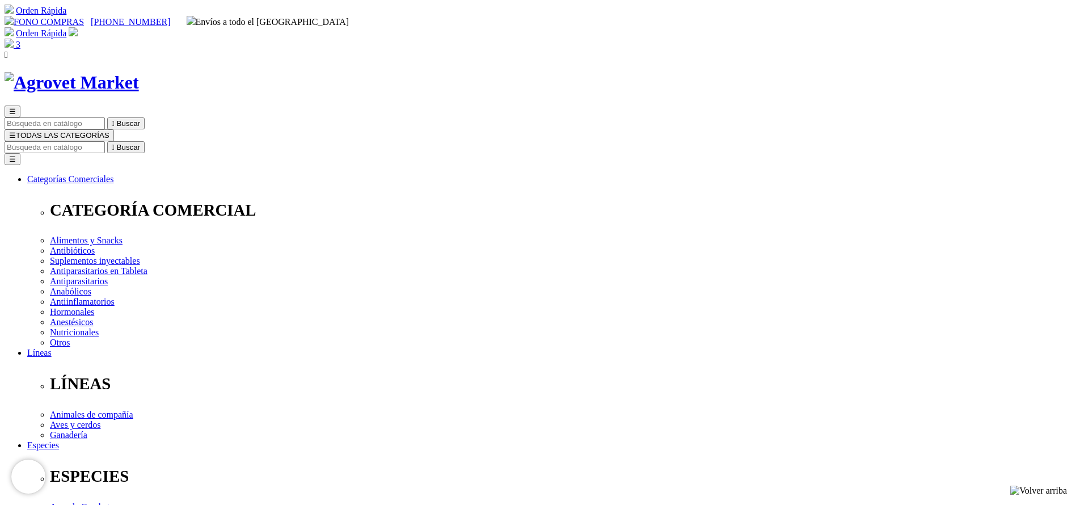
select select "5"
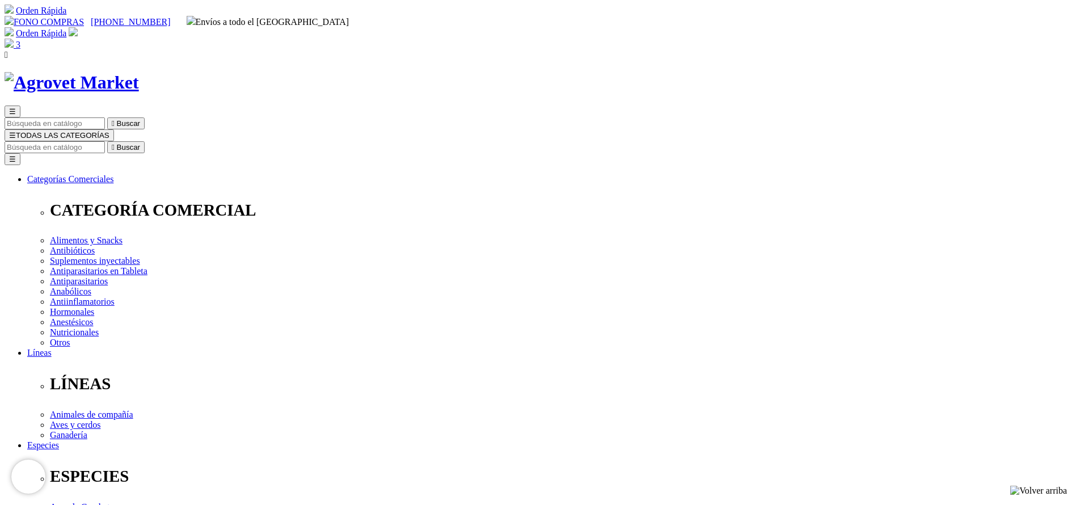
click at [105, 141] on input "Buscar" at bounding box center [55, 147] width 100 height 12
type input "meadow"
click at [107, 141] on button " Buscar" at bounding box center [125, 147] width 37 height 12
select select "385"
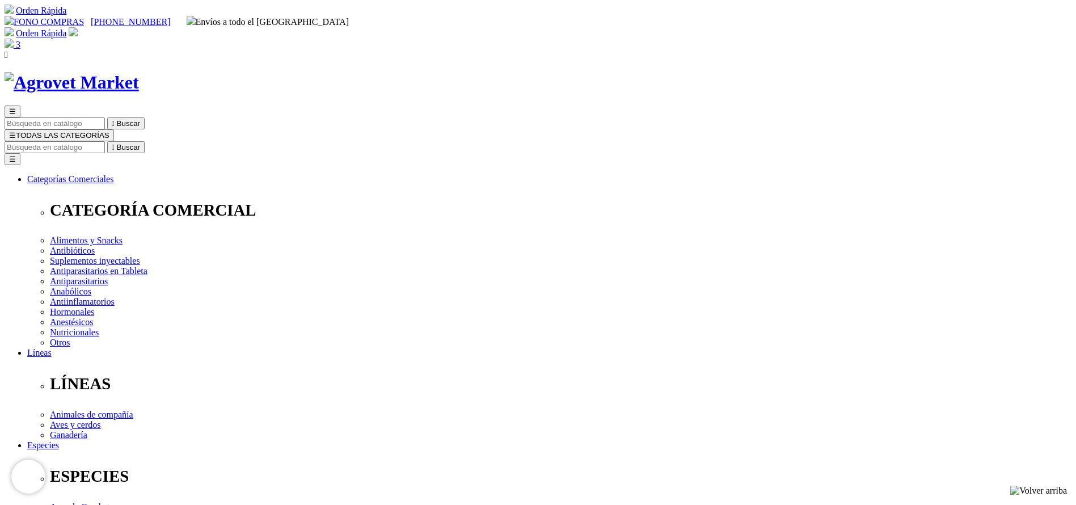
select select "385"
